Goal: Information Seeking & Learning: Learn about a topic

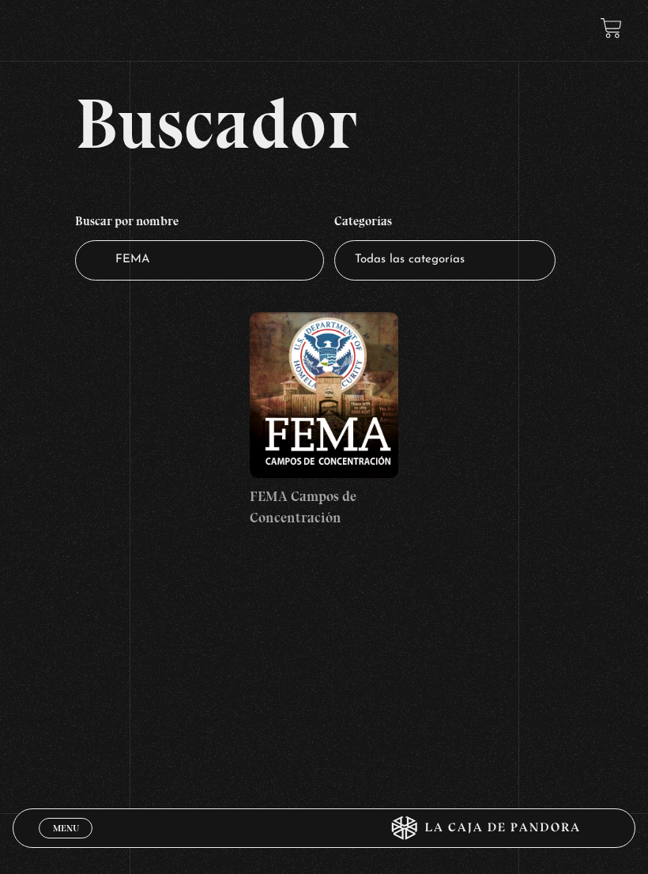
click at [494, 262] on select "Todas las categorías 11:11 Humanitario (1) Amo los Lunes (2) Análisis de series…" at bounding box center [444, 260] width 221 height 40
click at [270, 265] on input "FEMA" at bounding box center [199, 260] width 249 height 40
type input "F"
click at [596, 434] on div "Buscador Buscar por nombre Buscador Categorías Todas las categorías 11:11 Human…" at bounding box center [324, 324] width 648 height 473
click at [58, 811] on div "Menu Cerrar" at bounding box center [194, 828] width 311 height 38
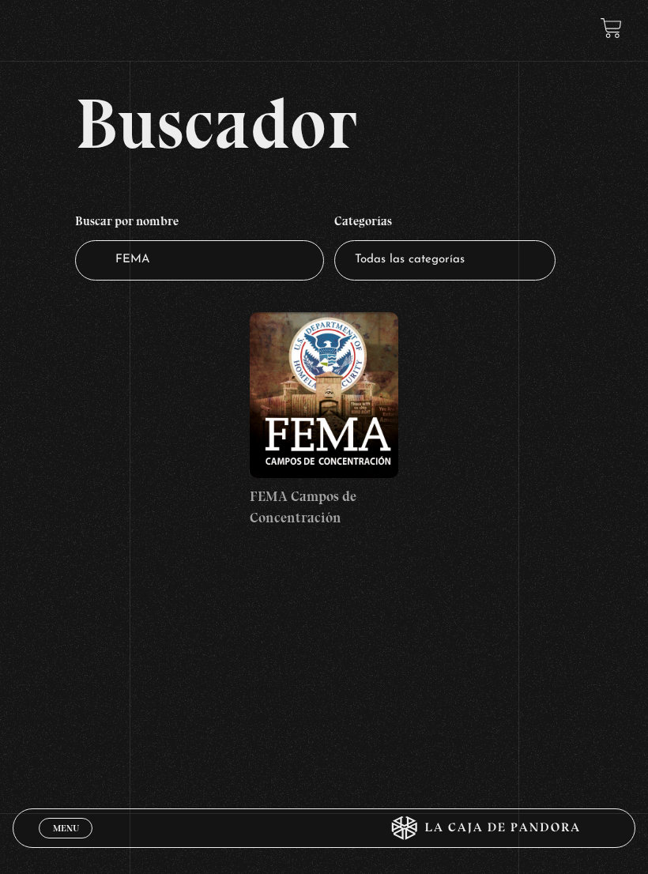
click at [66, 828] on span "Menu" at bounding box center [66, 827] width 26 height 9
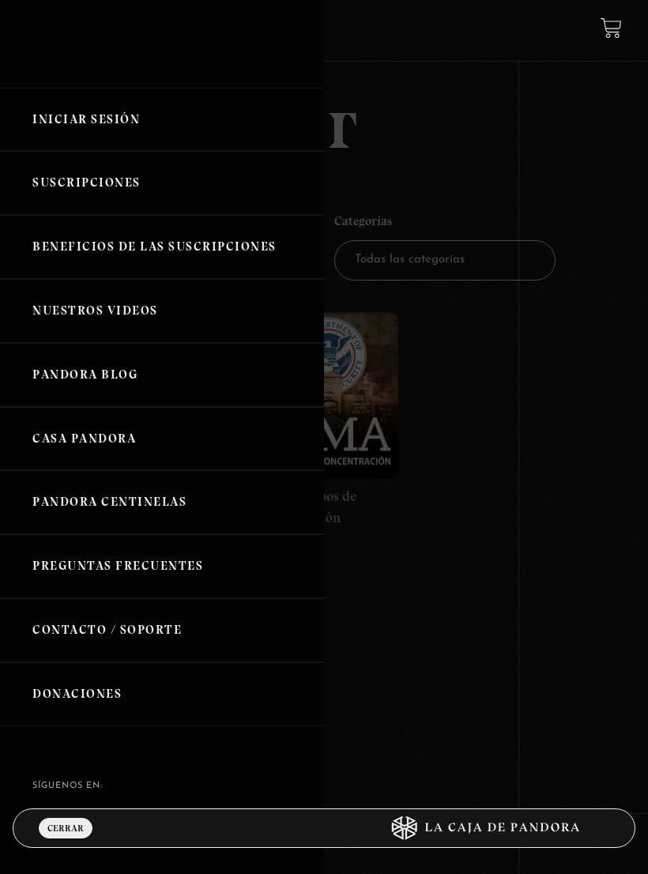
click at [40, 124] on link "Iniciar Sesión" at bounding box center [162, 120] width 324 height 64
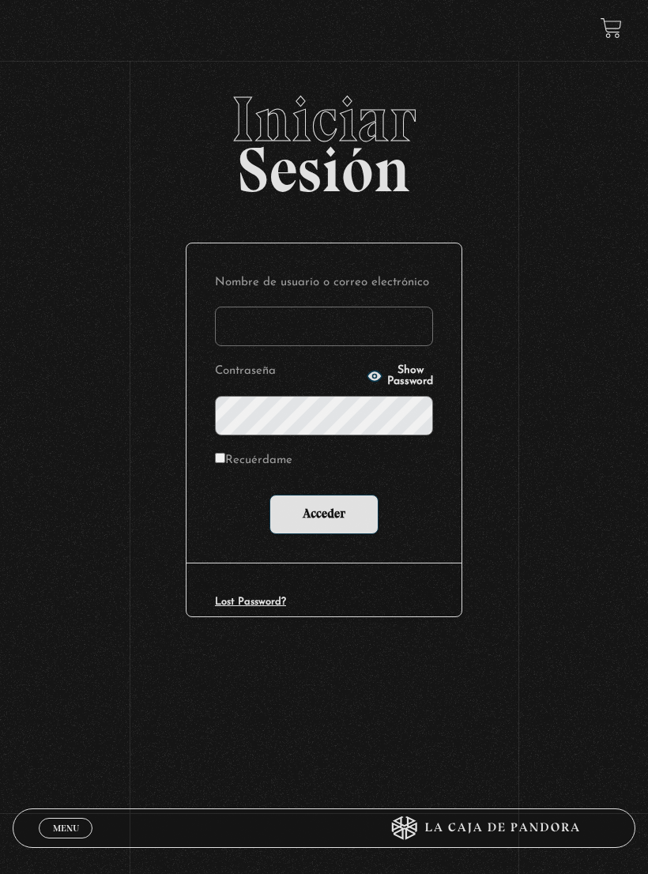
click at [232, 453] on label "Recuérdame" at bounding box center [253, 461] width 77 height 23
click at [225, 453] on input "Recuérdame" at bounding box center [220, 458] width 10 height 10
checkbox input "true"
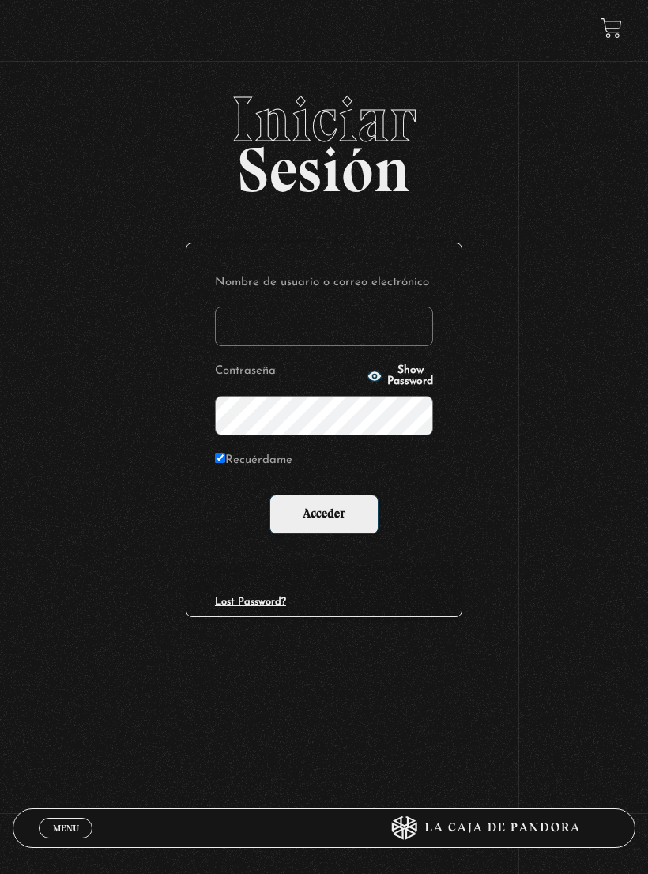
type input "kmariagarita0@gmail.com"
click at [358, 514] on input "Acceder" at bounding box center [323, 515] width 109 height 40
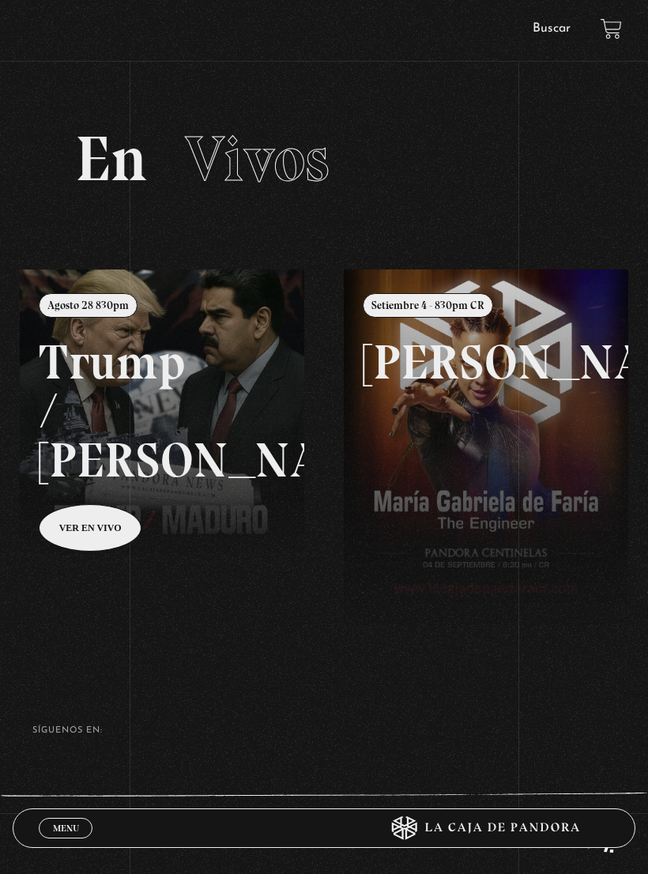
click at [65, 827] on span "Menu" at bounding box center [66, 827] width 26 height 9
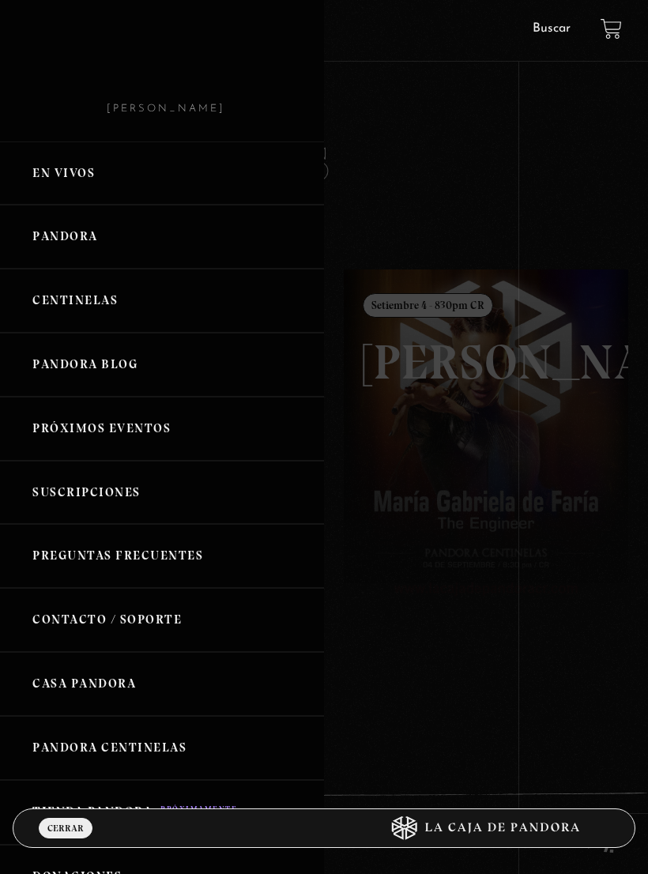
click at [45, 301] on link "Centinelas" at bounding box center [162, 301] width 324 height 64
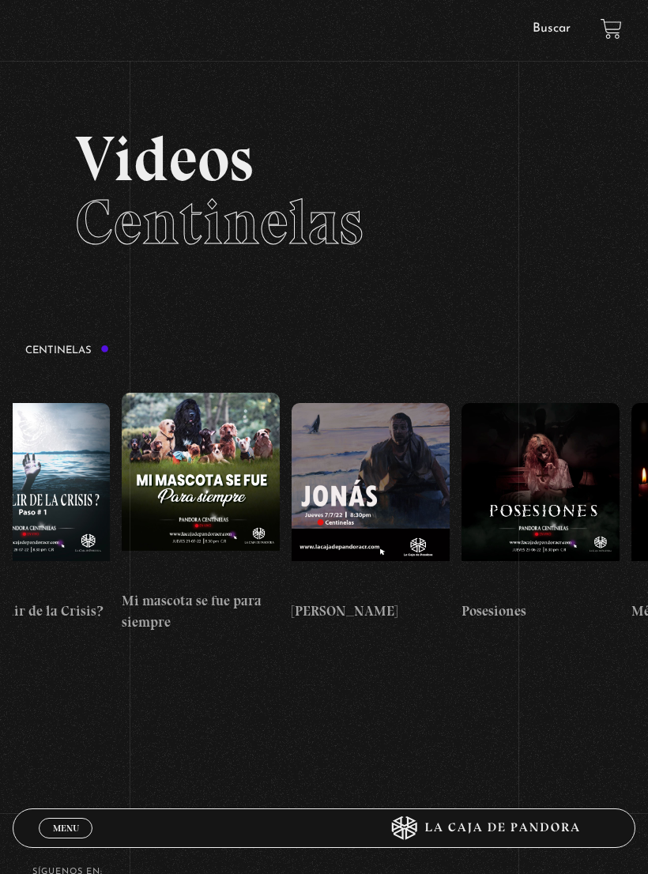
scroll to position [0, 9926]
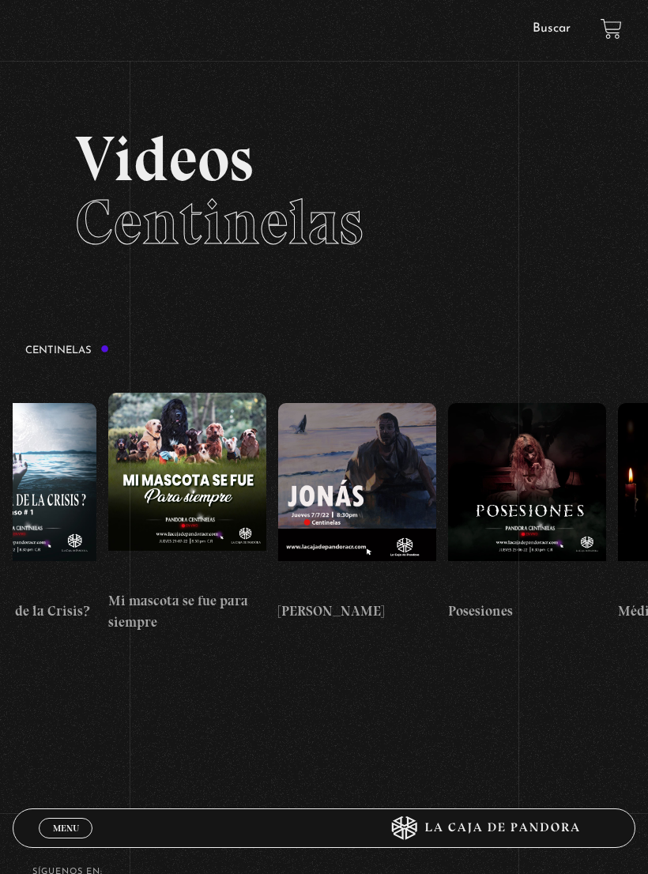
click at [311, 449] on figure at bounding box center [357, 498] width 158 height 190
